Goal: Ask a question

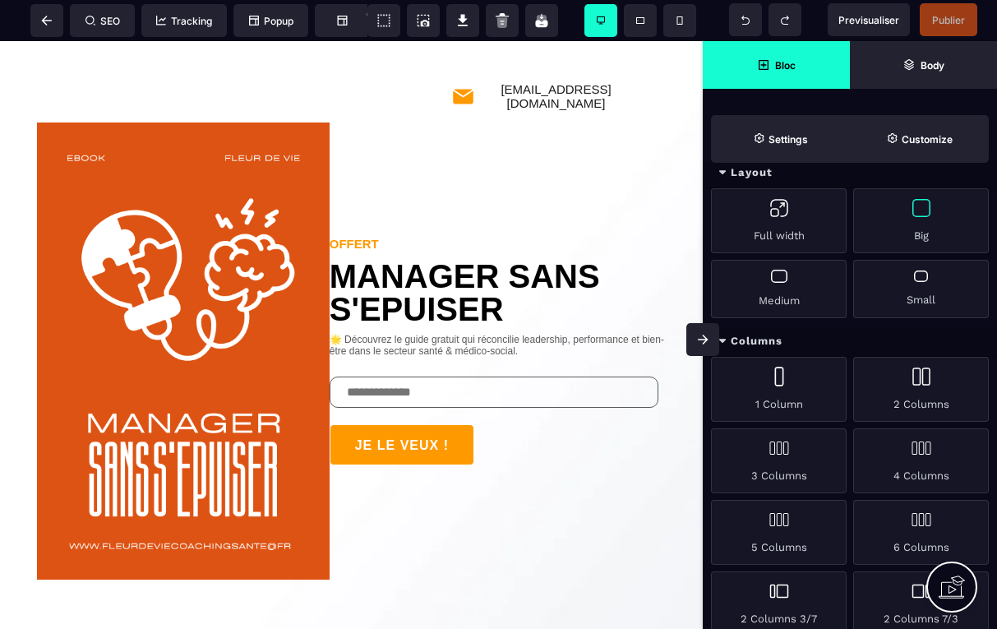
scroll to position [33, 0]
click at [40, 13] on span at bounding box center [46, 20] width 33 height 33
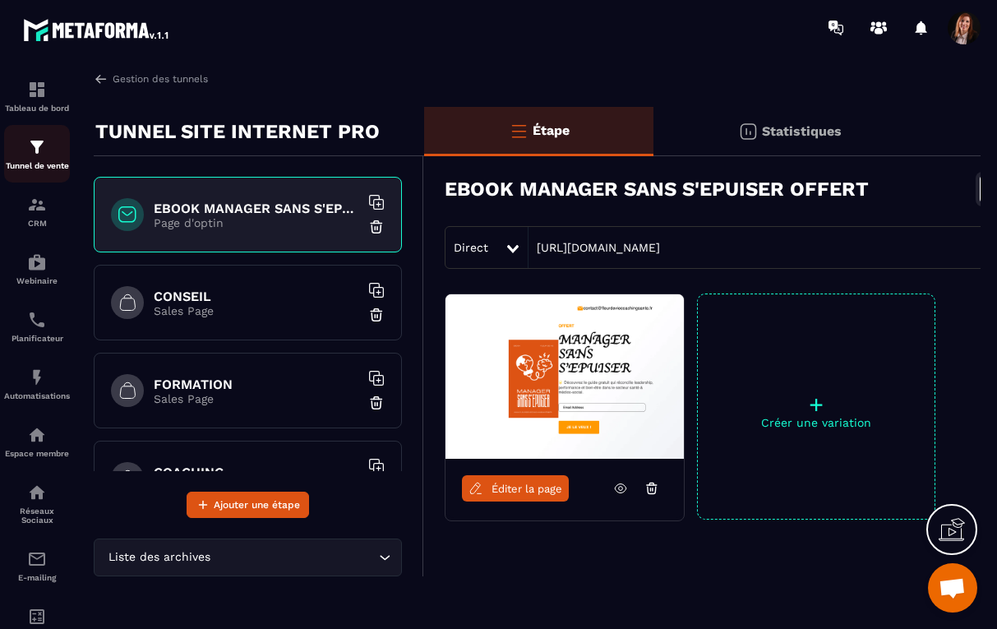
click at [39, 136] on link "Tunnel de vente" at bounding box center [37, 154] width 66 height 58
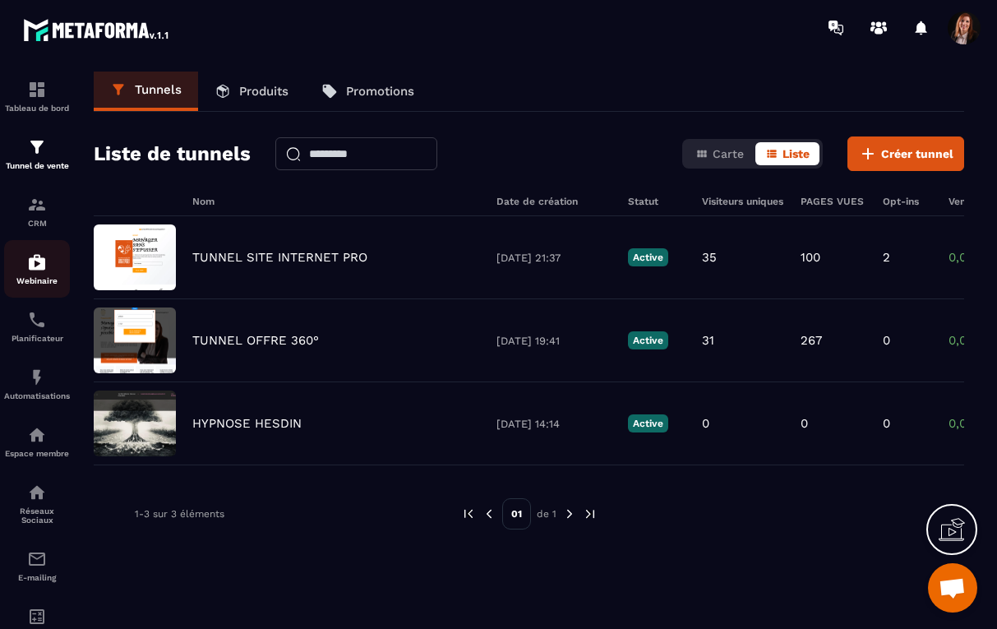
click at [38, 265] on img at bounding box center [37, 262] width 20 height 20
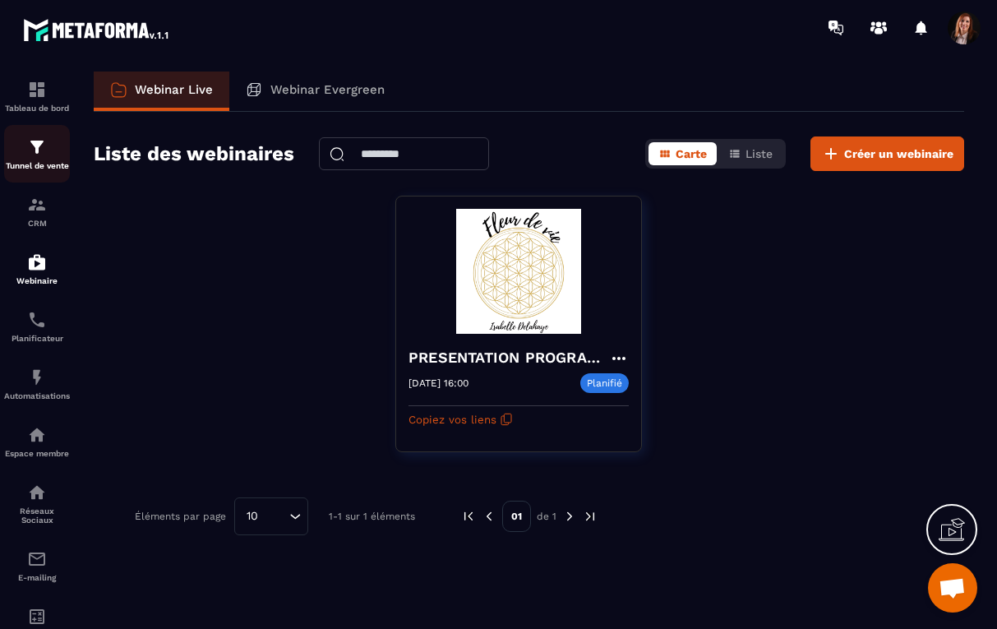
click at [38, 150] on img at bounding box center [37, 147] width 20 height 20
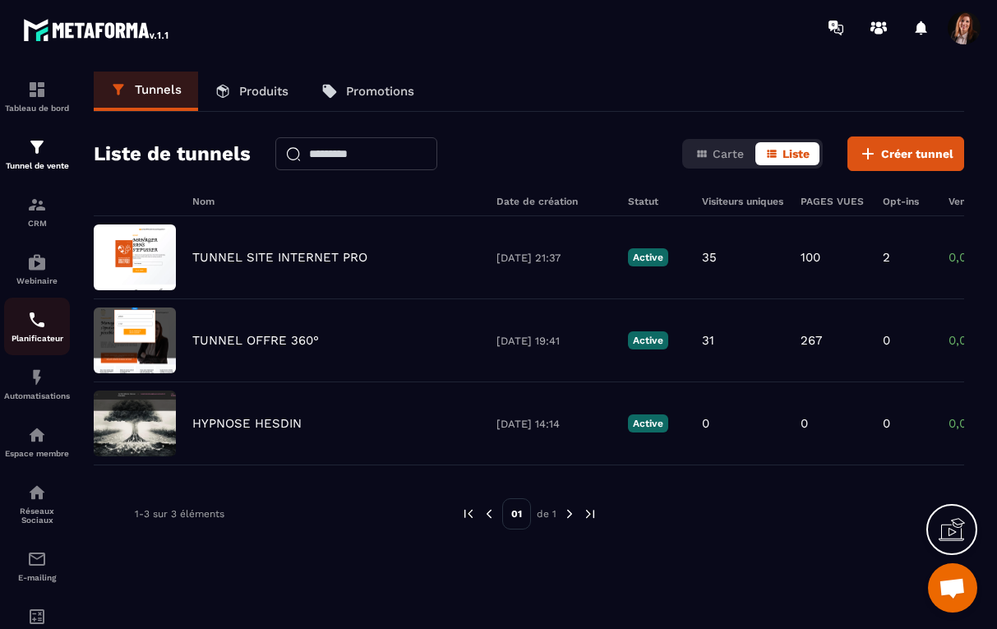
click at [36, 332] on div "Planificateur" at bounding box center [37, 326] width 66 height 33
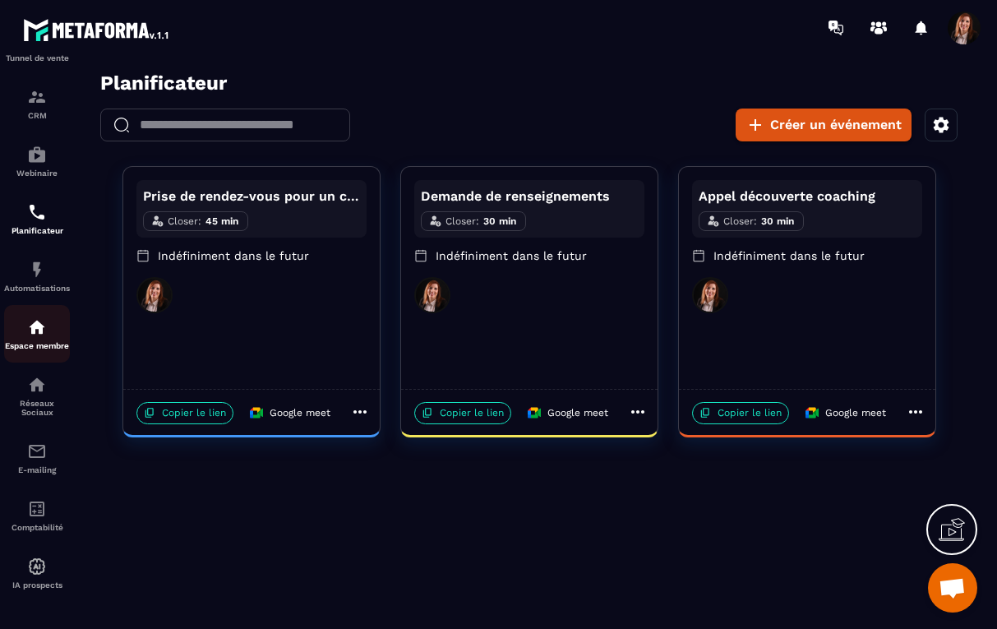
scroll to position [108, 0]
click at [38, 111] on p "CRM" at bounding box center [37, 115] width 66 height 9
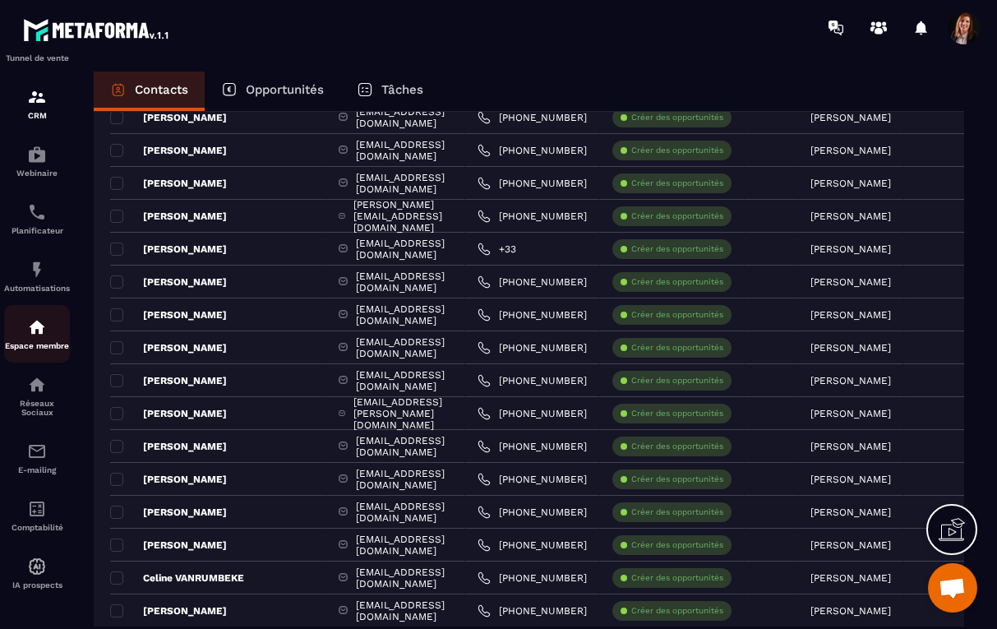
scroll to position [108, 0]
click at [39, 451] on img at bounding box center [37, 451] width 20 height 20
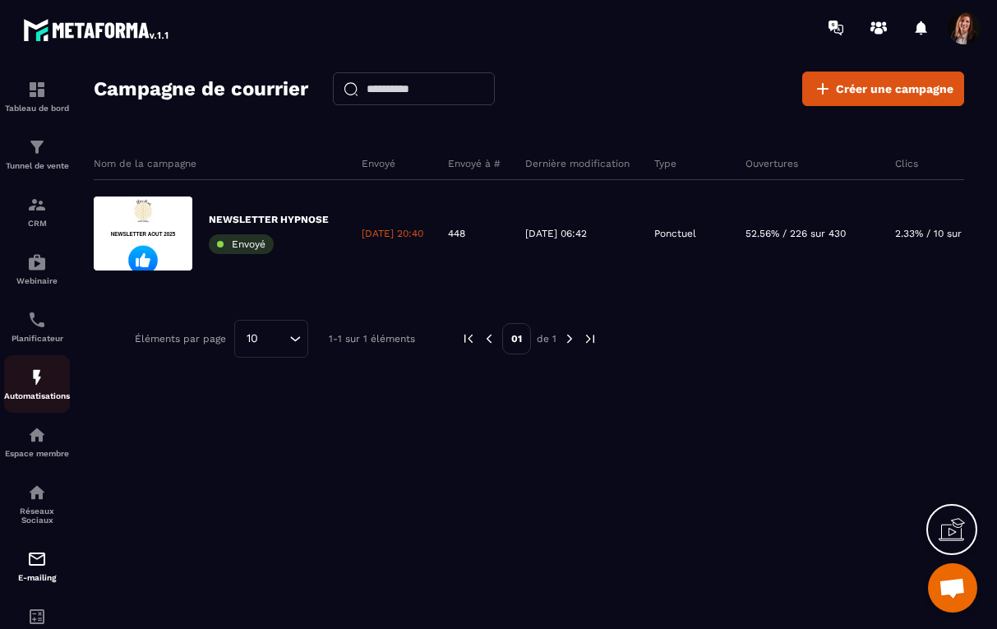
click at [38, 375] on img at bounding box center [37, 377] width 20 height 20
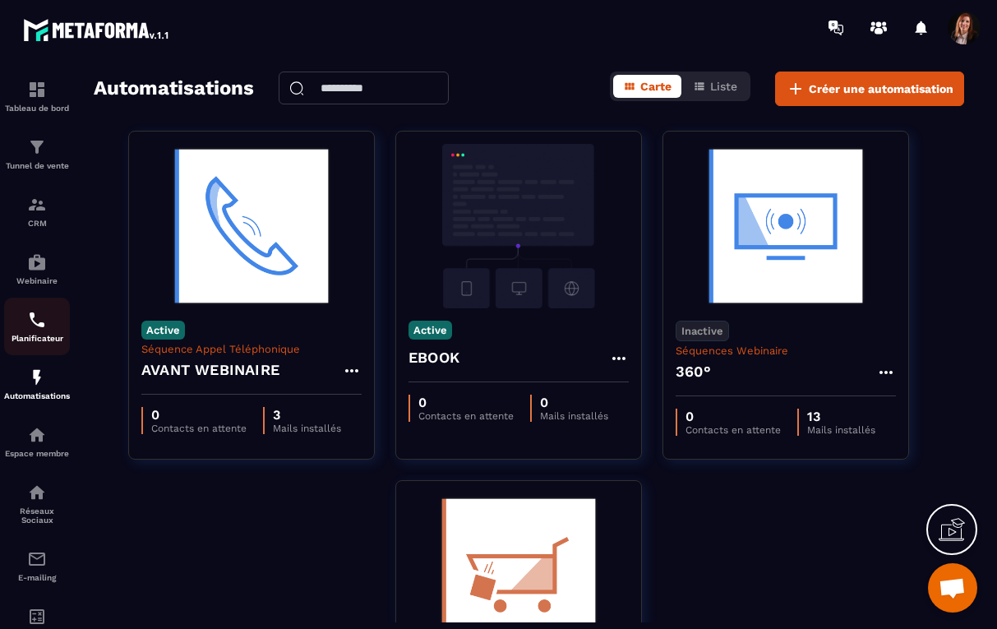
click at [42, 320] on img at bounding box center [37, 320] width 20 height 20
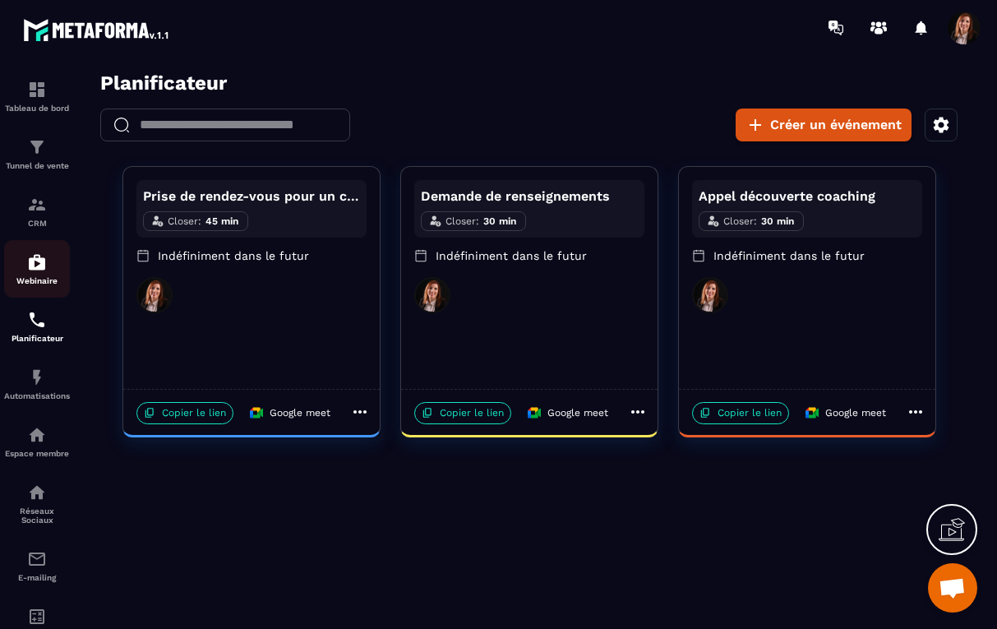
click at [39, 266] on img at bounding box center [37, 262] width 20 height 20
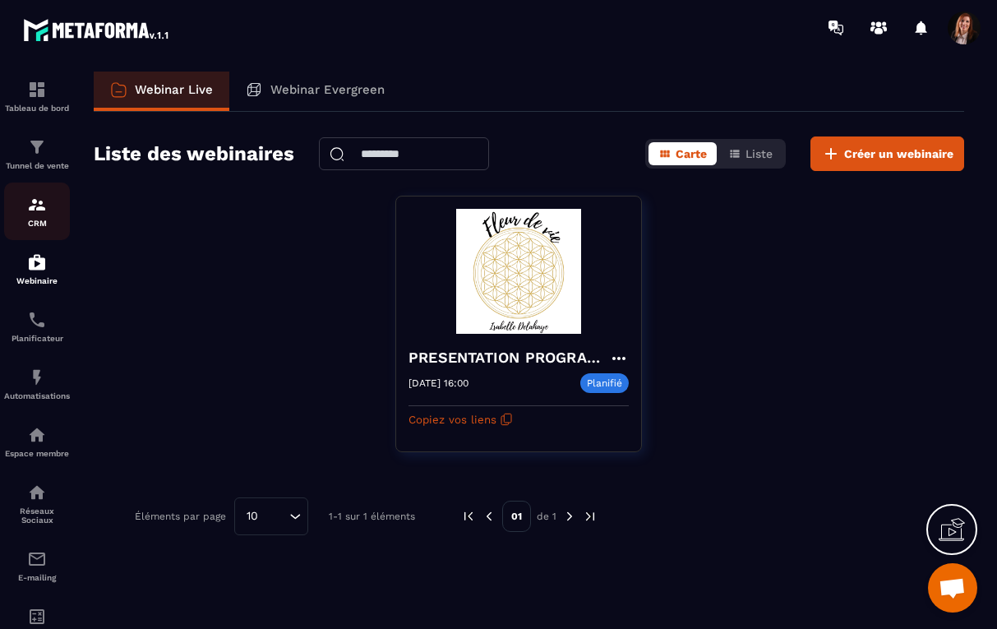
click at [42, 217] on div "CRM" at bounding box center [37, 211] width 66 height 33
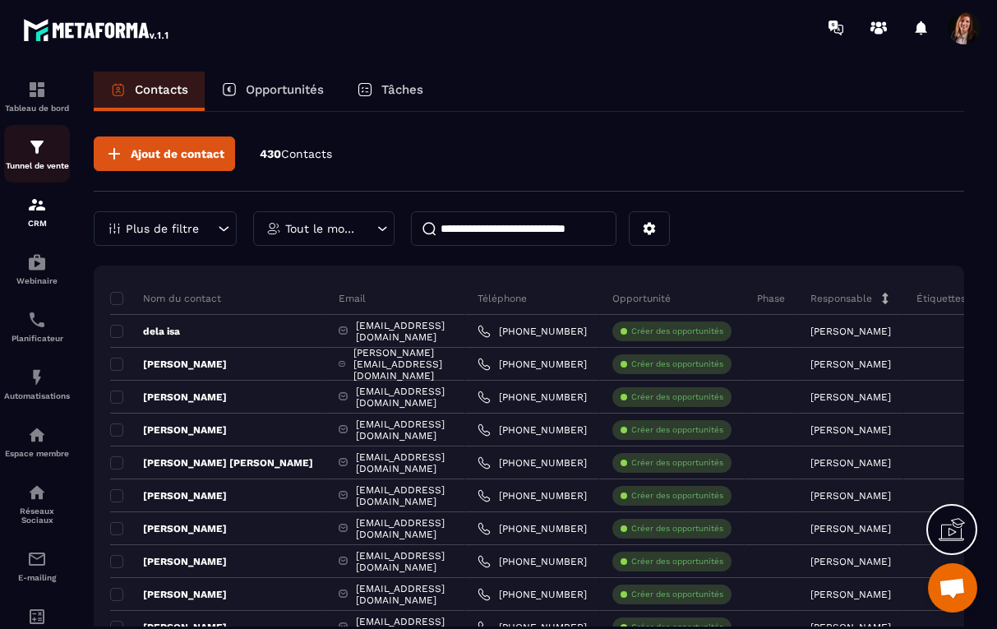
click at [42, 150] on img at bounding box center [37, 147] width 20 height 20
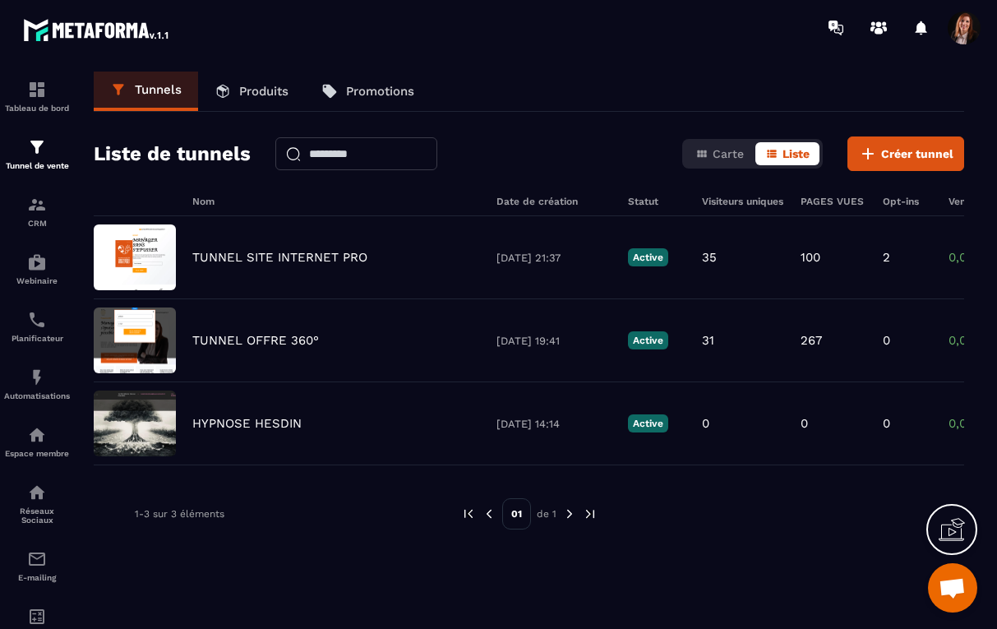
click at [956, 593] on span "Ouvrir le chat" at bounding box center [951, 589] width 27 height 23
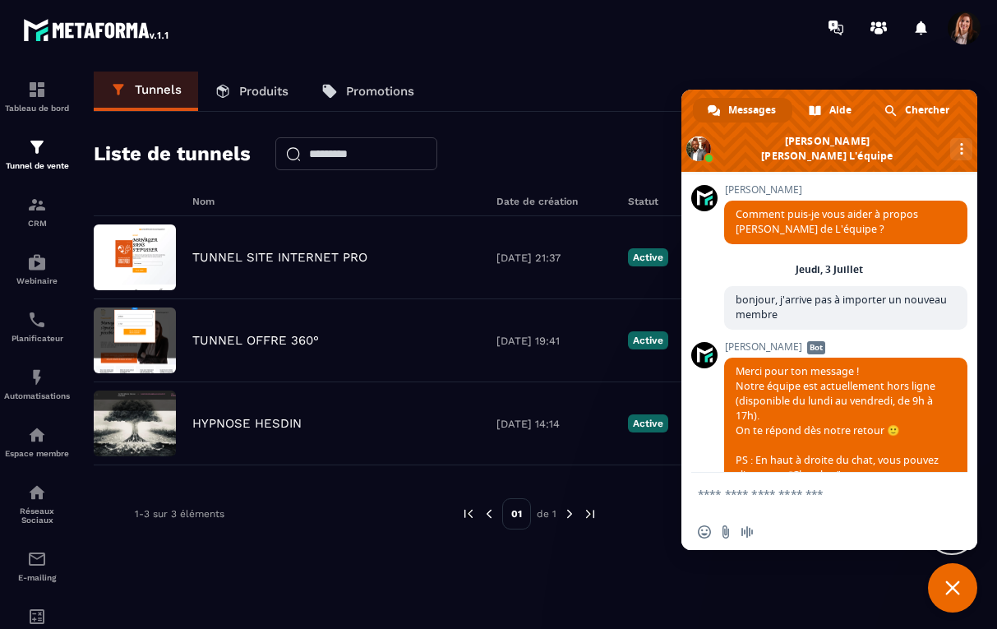
scroll to position [3211, 0]
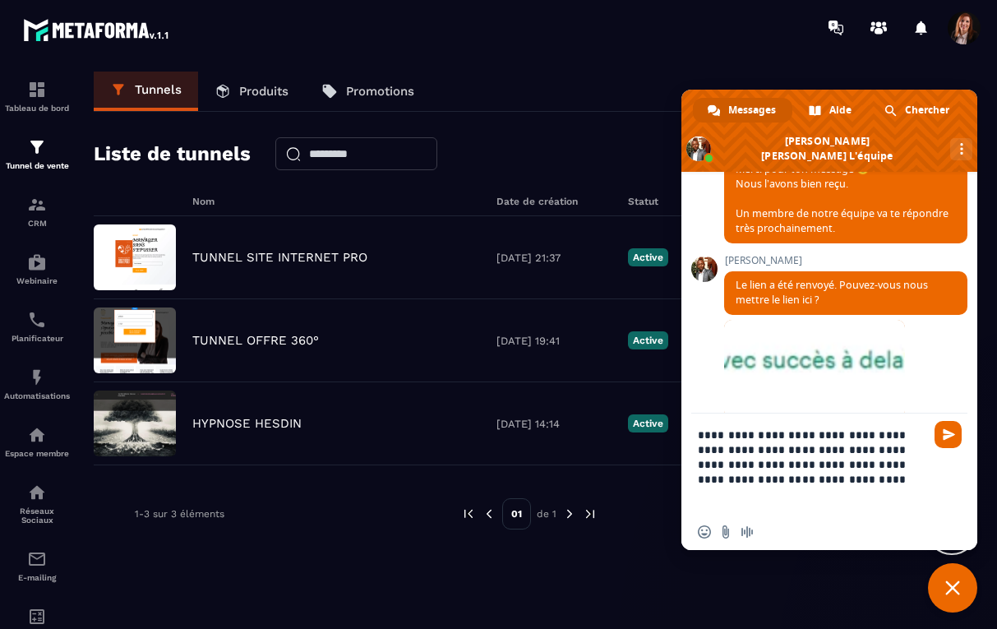
type textarea "**********"
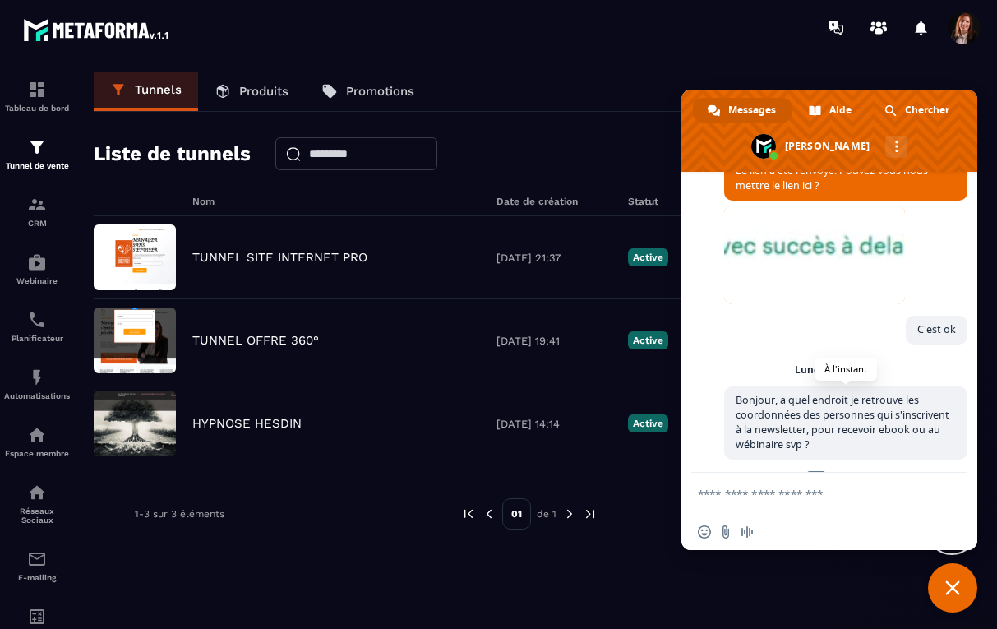
scroll to position [3500, 0]
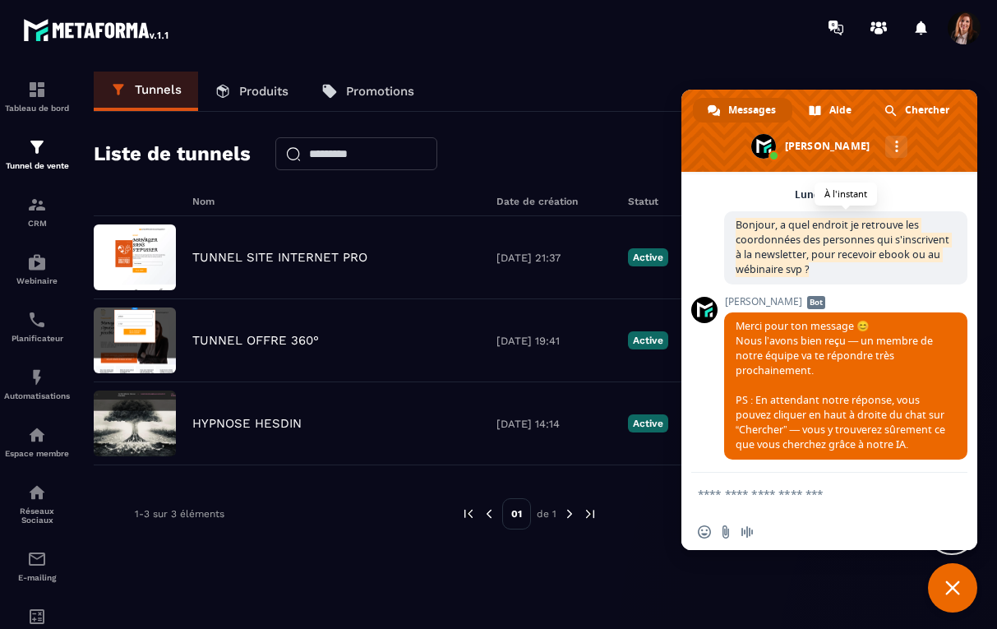
drag, startPoint x: 793, startPoint y: 264, endPoint x: 736, endPoint y: 223, distance: 69.5
click at [736, 223] on span "Bonjour, a quel endroit je retrouve les coordonnées des personnes qui s'inscriv…" at bounding box center [845, 247] width 243 height 73
copy span "Bonjour, a quel endroit je retrouve les coordonnées des personnes qui s'inscriv…"
click at [837, 22] on icon at bounding box center [832, 26] width 9 height 11
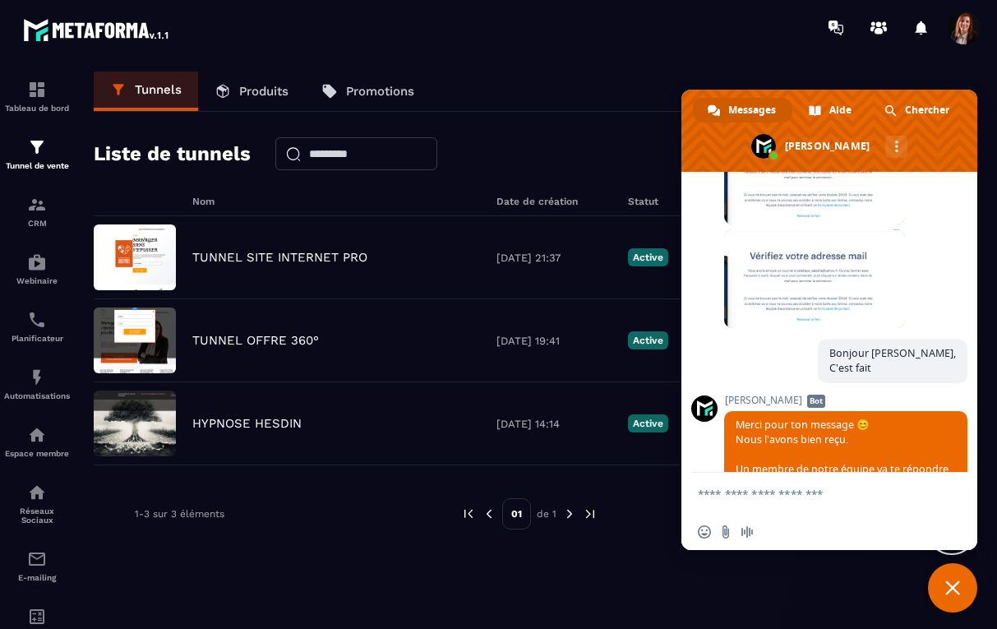
scroll to position [3516, 0]
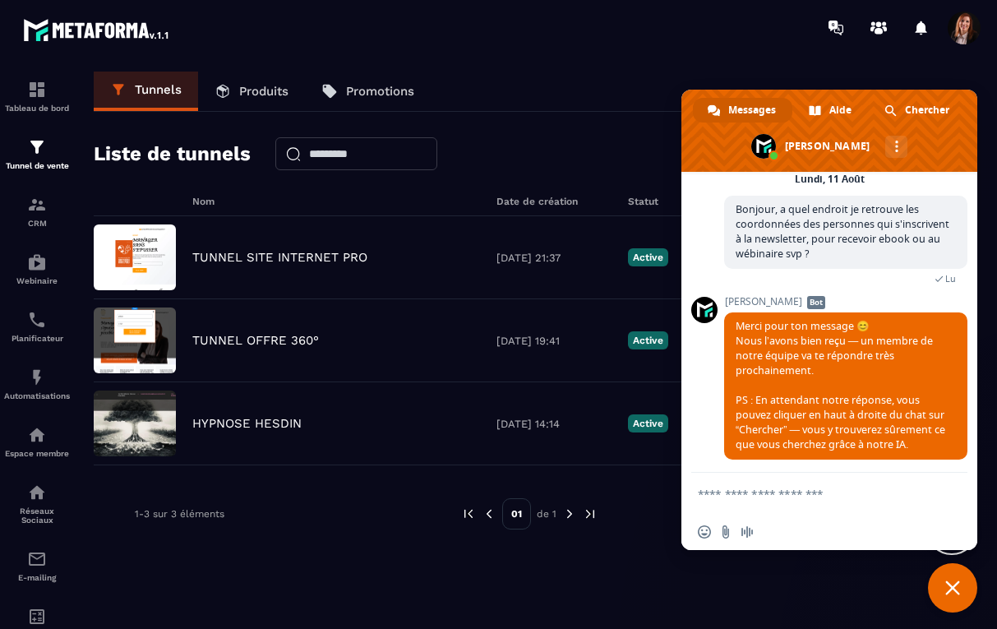
click at [507, 81] on div "Tunnels Produits Promotions" at bounding box center [529, 91] width 870 height 40
click at [325, 479] on div "Nom Date de création Statut Visiteurs uniques PAGES VUES Opt-ins Ventes Command…" at bounding box center [529, 428] width 870 height 464
click at [45, 20] on img at bounding box center [97, 30] width 148 height 30
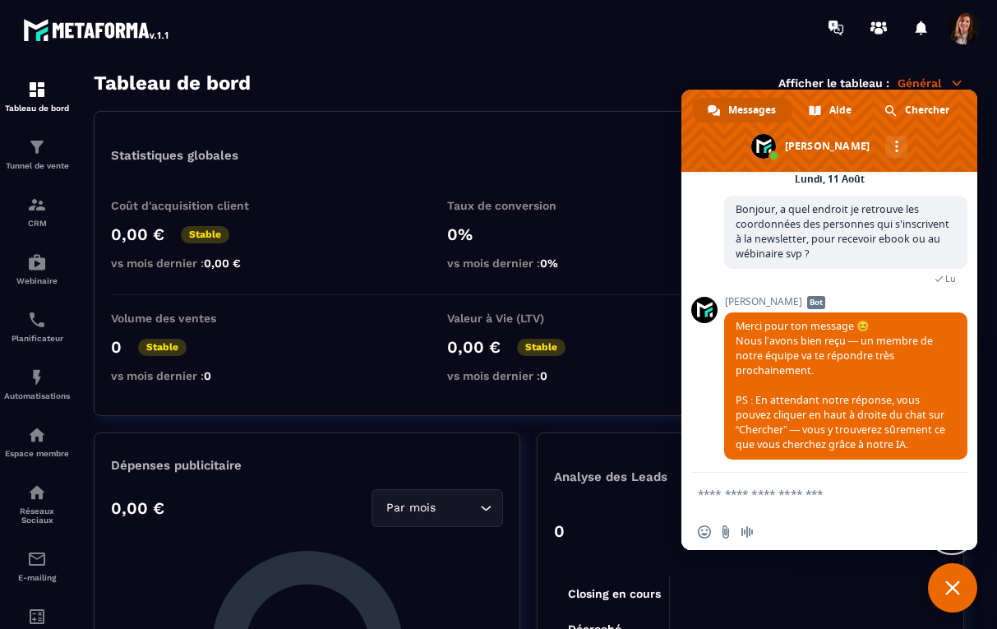
click at [928, 78] on p "Général" at bounding box center [930, 83] width 67 height 15
click at [956, 588] on span "Fermer le chat" at bounding box center [952, 587] width 15 height 15
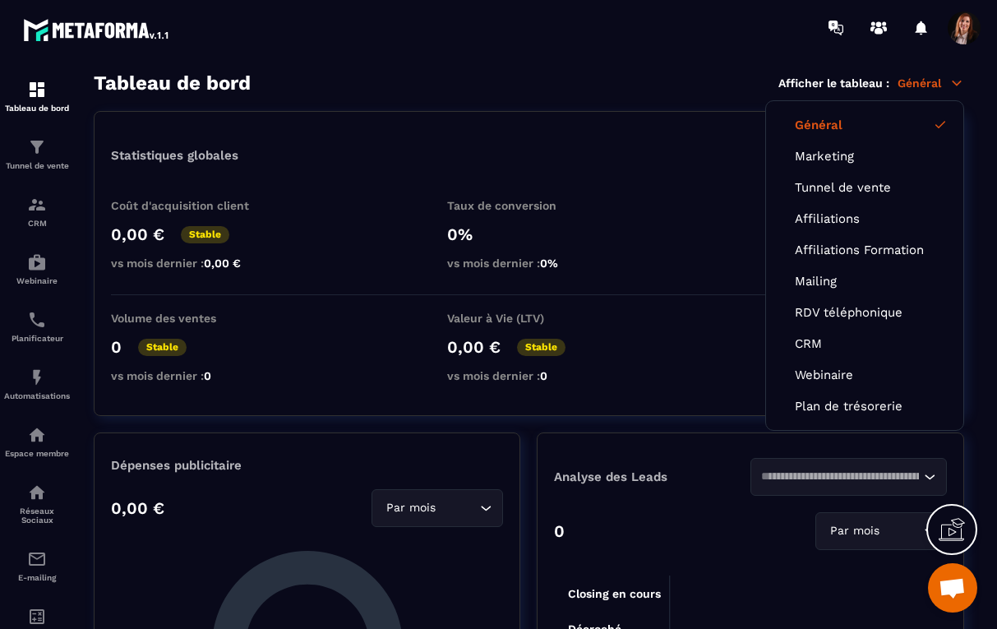
click at [93, 22] on img at bounding box center [97, 30] width 148 height 30
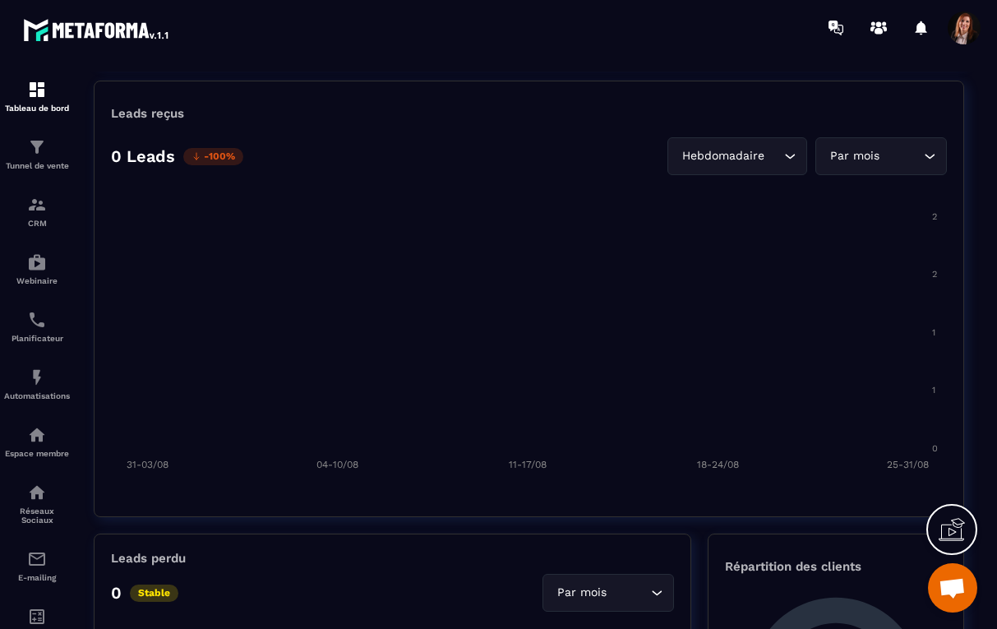
scroll to position [1218, 0]
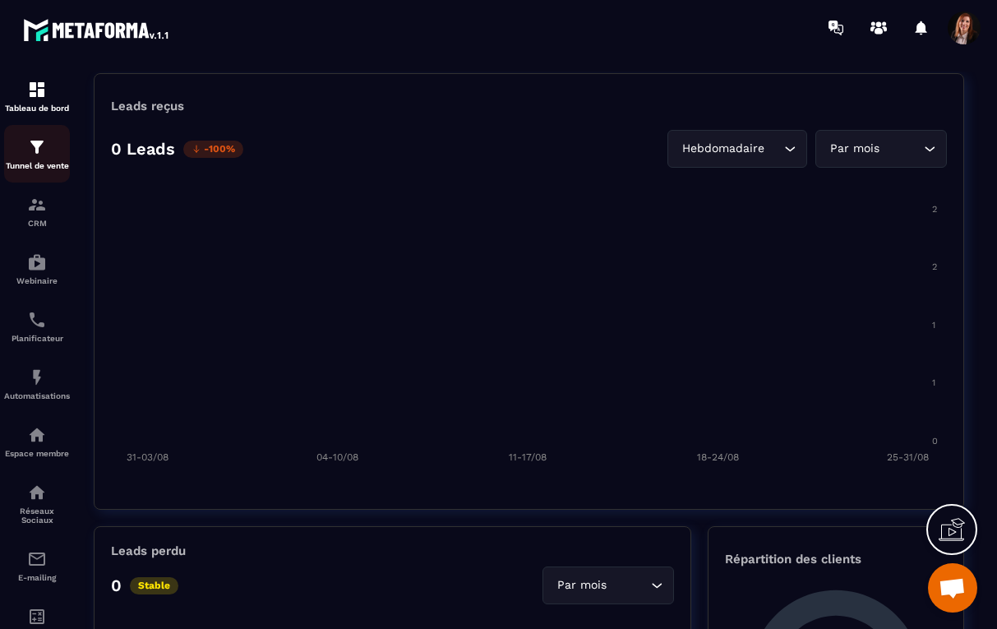
click at [41, 160] on div "Tunnel de vente" at bounding box center [37, 153] width 66 height 33
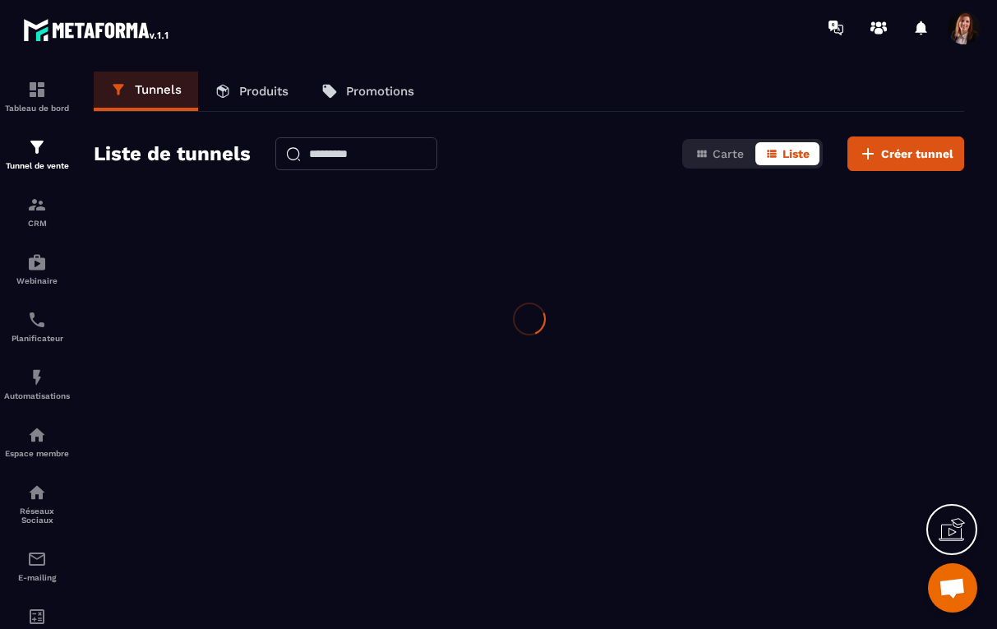
click at [41, 160] on div "Tunnel de vente" at bounding box center [37, 153] width 66 height 33
